Goal: Information Seeking & Learning: Find specific fact

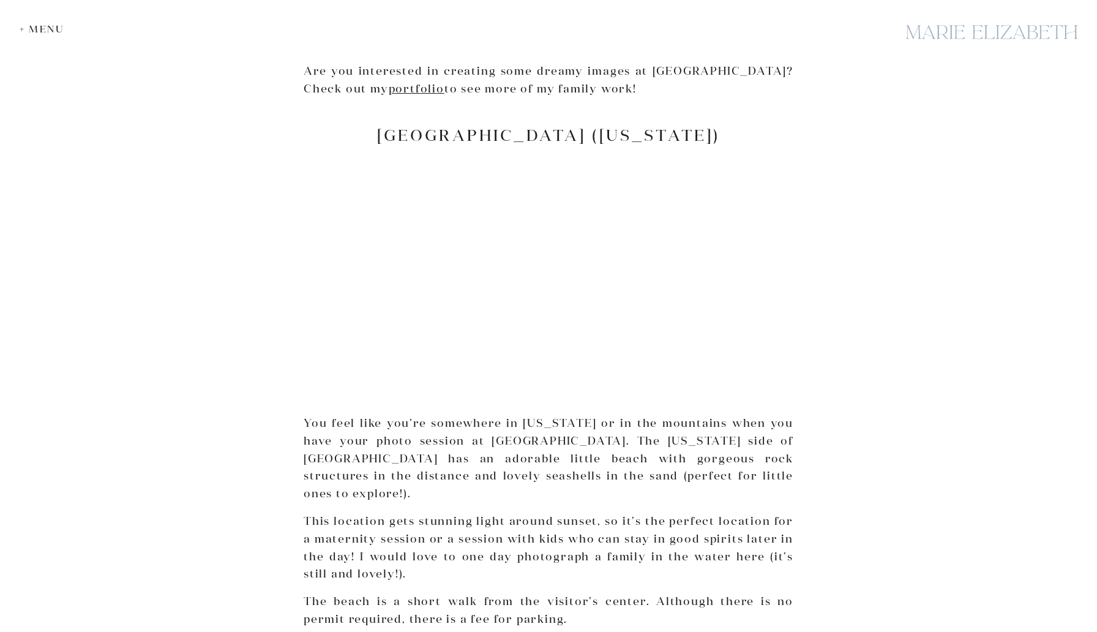
scroll to position [1712, 0]
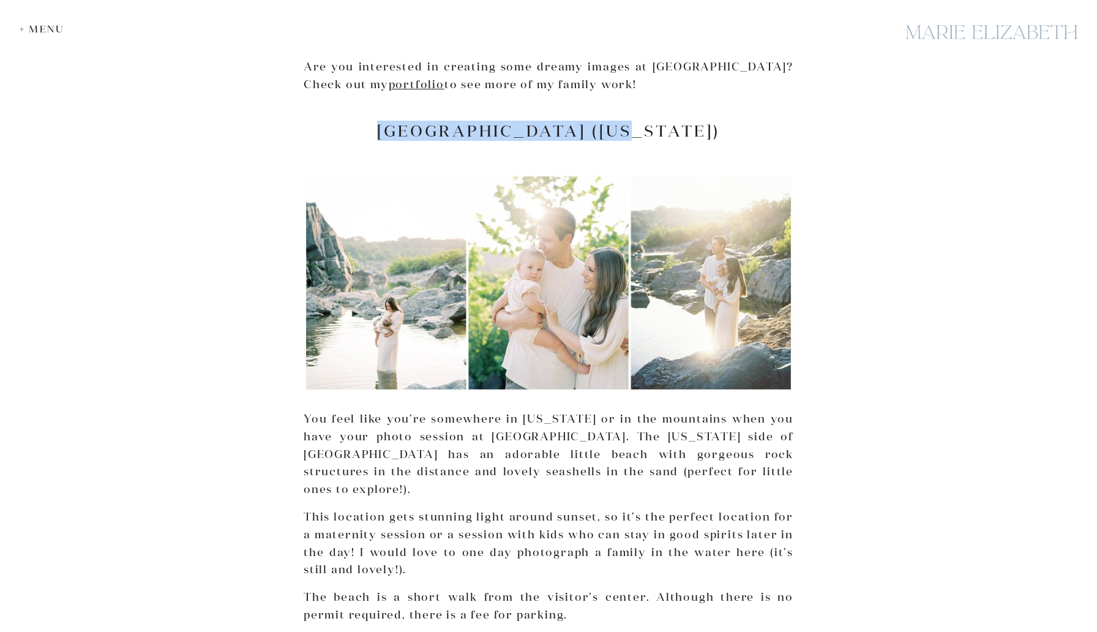
drag, startPoint x: 418, startPoint y: 133, endPoint x: 683, endPoint y: 131, distance: 265.0
click at [683, 131] on h2 "[GEOGRAPHIC_DATA] ([US_STATE])" at bounding box center [549, 130] width 490 height 19
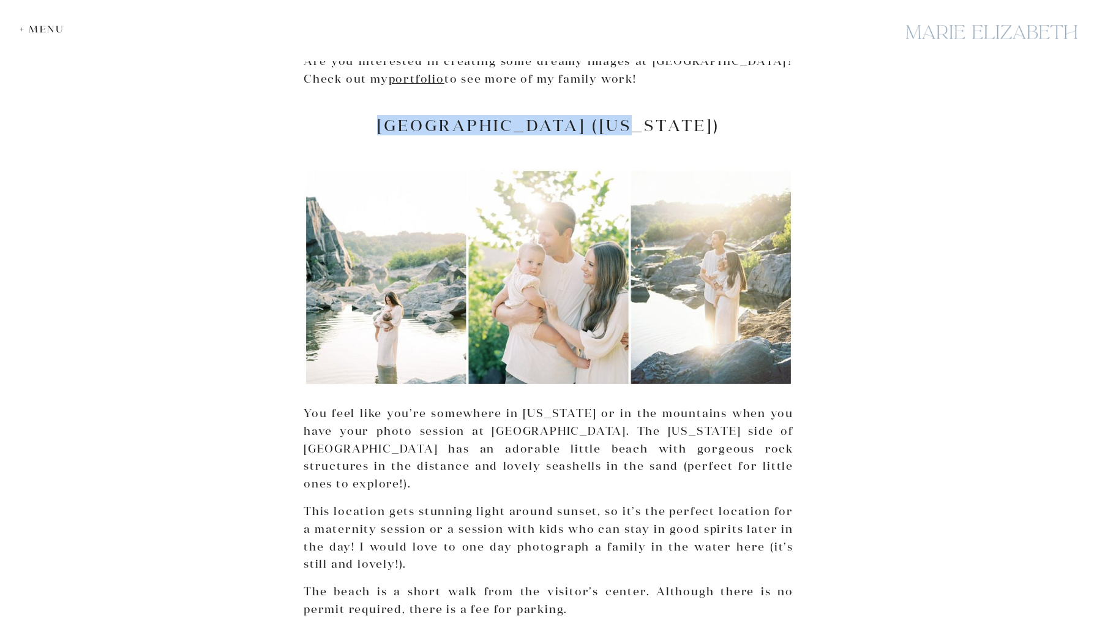
drag, startPoint x: 418, startPoint y: 126, endPoint x: 686, endPoint y: 126, distance: 268.1
click at [686, 126] on h2 "[GEOGRAPHIC_DATA] ([US_STATE])" at bounding box center [549, 125] width 490 height 19
copy h2 "[GEOGRAPHIC_DATA] ([US_STATE])"
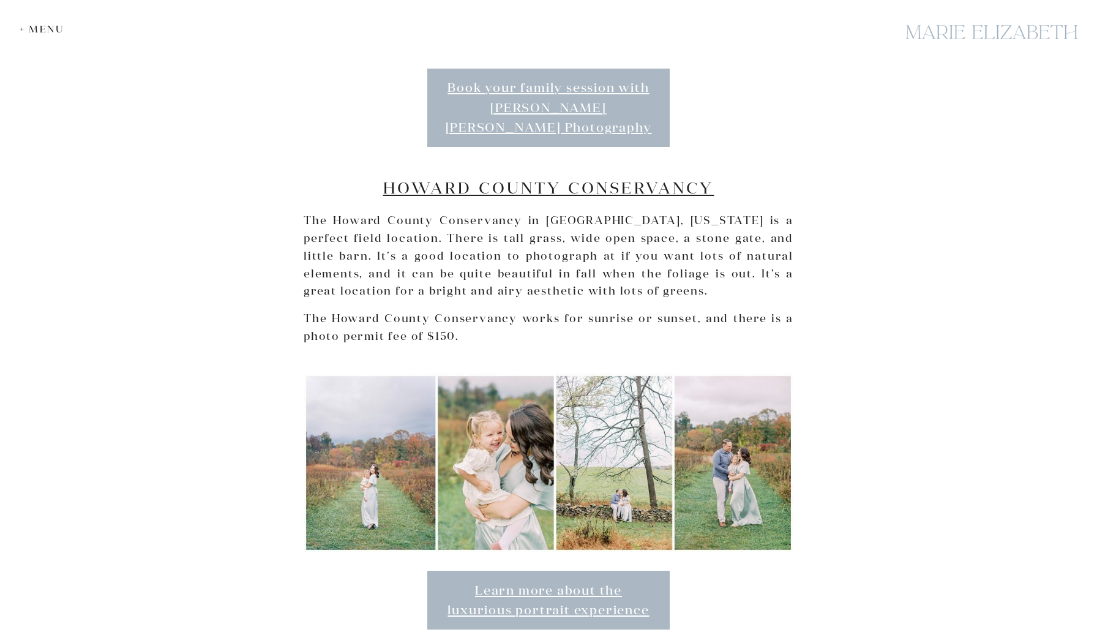
scroll to position [2525, 0]
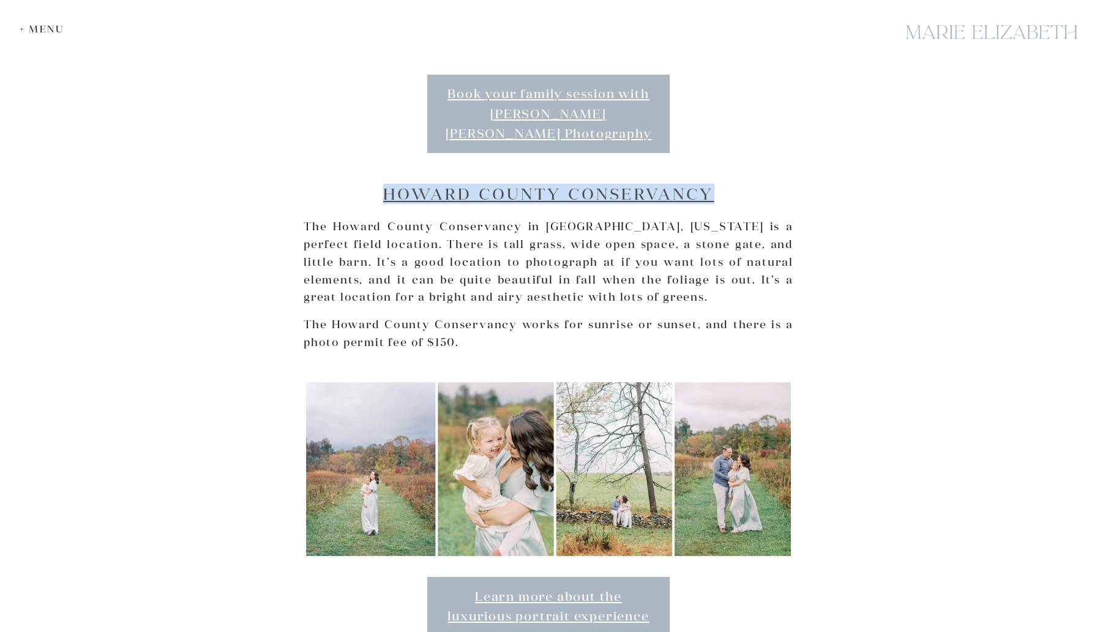
drag, startPoint x: 383, startPoint y: 158, endPoint x: 709, endPoint y: 164, distance: 325.7
click at [709, 184] on h2 "Howard County Conservancy" at bounding box center [549, 193] width 490 height 19
copy link "Howard County Conservancy"
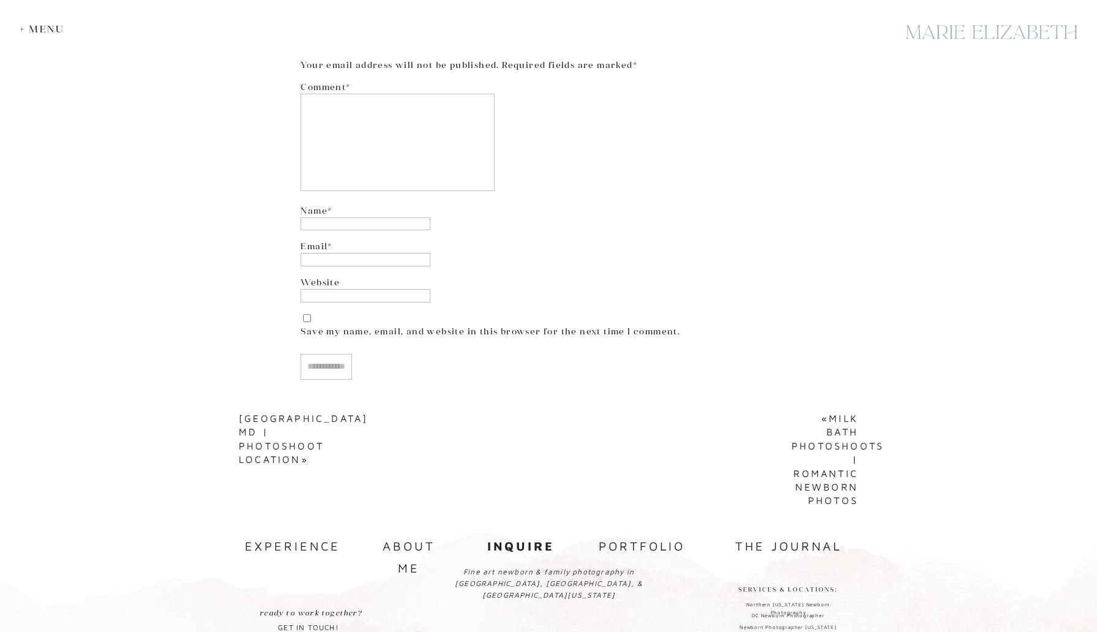
scroll to position [6131, 0]
